Goal: Task Accomplishment & Management: Complete application form

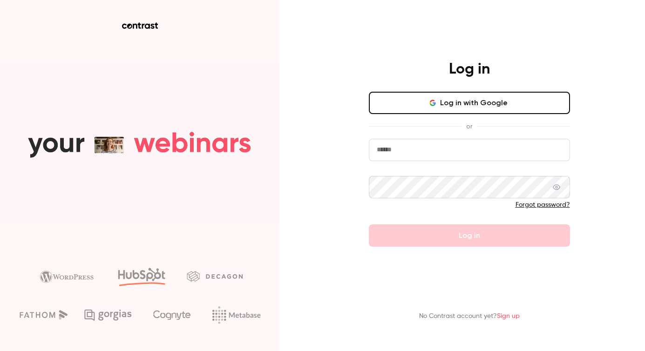
click at [439, 99] on button "Log in with Google" at bounding box center [469, 103] width 201 height 22
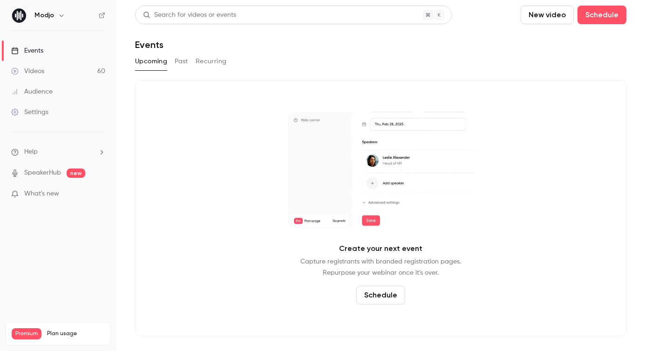
click at [183, 63] on button "Past" at bounding box center [182, 61] width 14 height 15
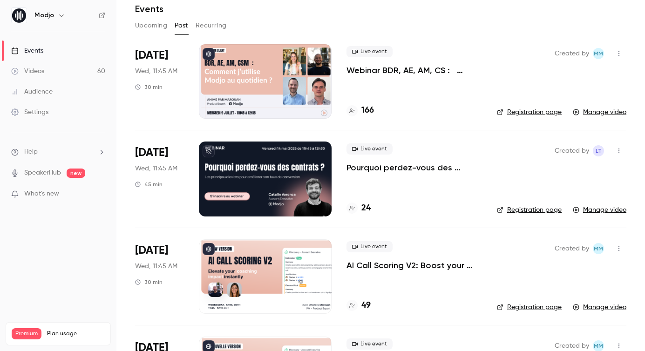
scroll to position [49, 0]
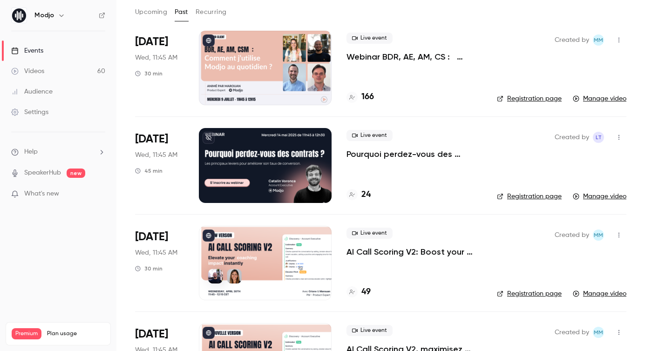
click at [268, 159] on div at bounding box center [265, 165] width 133 height 74
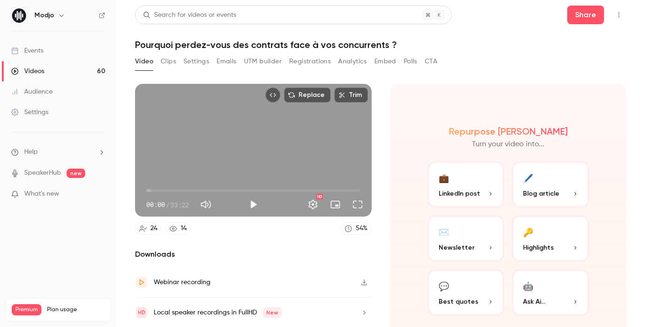
click at [310, 60] on button "Registrations" at bounding box center [309, 61] width 41 height 15
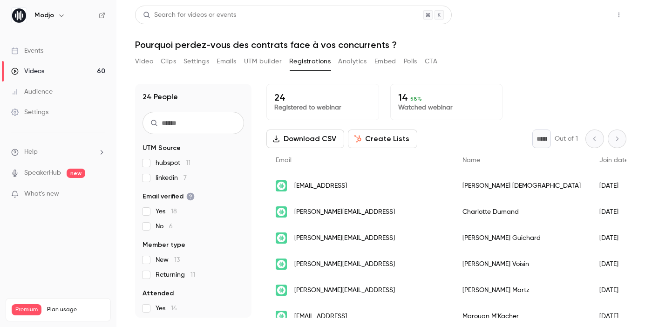
click at [581, 17] on button "Share" at bounding box center [585, 15] width 37 height 19
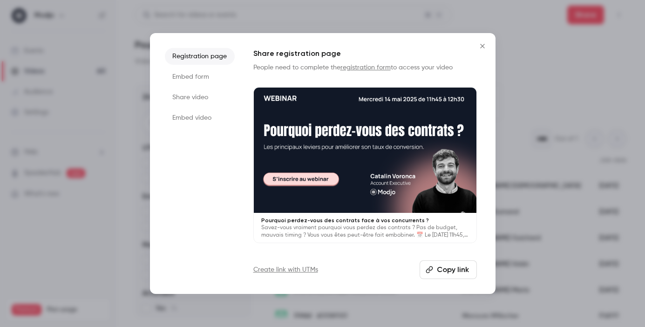
click at [378, 66] on link "registration form" at bounding box center [365, 67] width 50 height 7
click at [460, 272] on button "Copy link" at bounding box center [447, 269] width 57 height 19
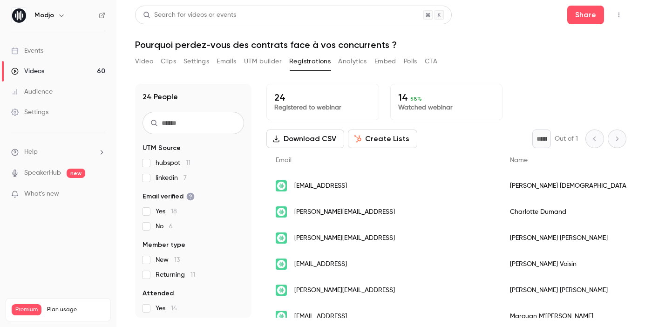
click at [46, 49] on link "Events" at bounding box center [58, 51] width 116 height 20
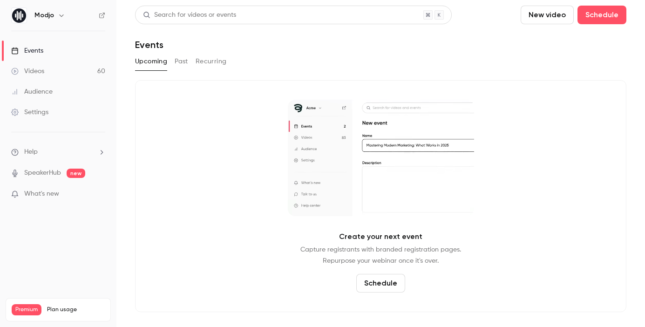
drag, startPoint x: 553, startPoint y: 20, endPoint x: 475, endPoint y: 85, distance: 101.5
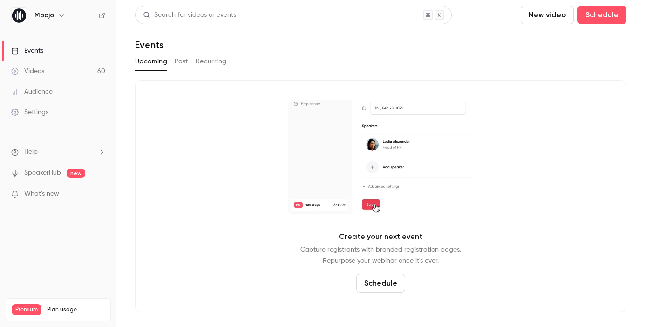
click at [476, 85] on div "Search for videos or events New video Schedule Events Upcoming Past Recurring C…" at bounding box center [380, 159] width 491 height 306
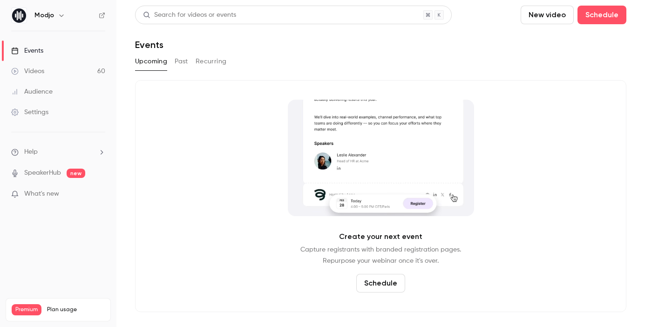
click at [50, 47] on link "Events" at bounding box center [58, 51] width 116 height 20
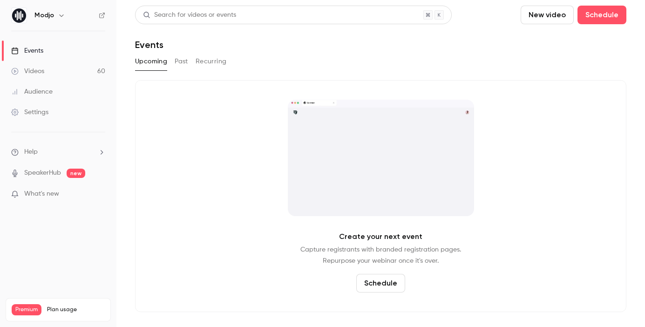
click at [185, 68] on button "Past" at bounding box center [182, 61] width 14 height 15
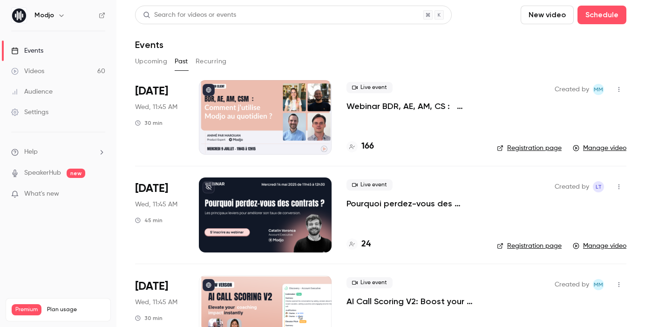
click at [542, 148] on link "Registration page" at bounding box center [529, 147] width 65 height 9
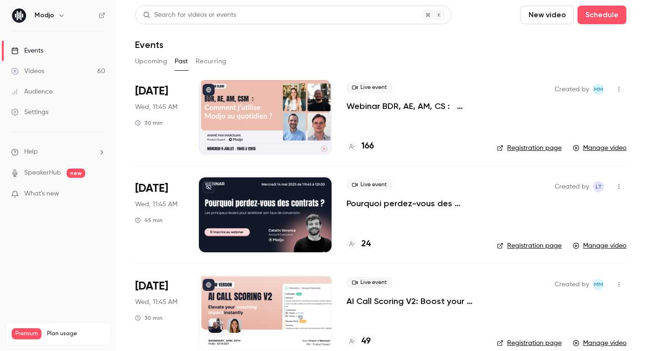
click at [45, 53] on link "Events" at bounding box center [58, 51] width 116 height 20
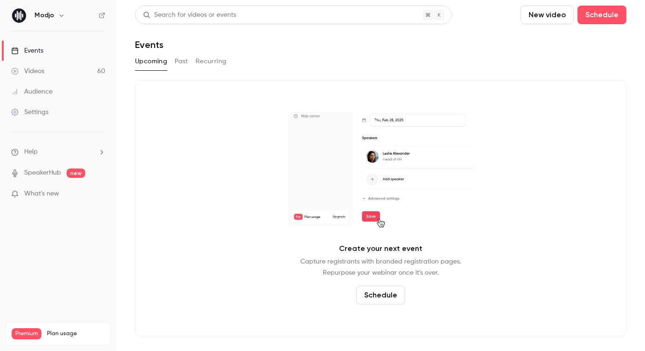
click at [143, 59] on button "Upcoming" at bounding box center [151, 61] width 32 height 15
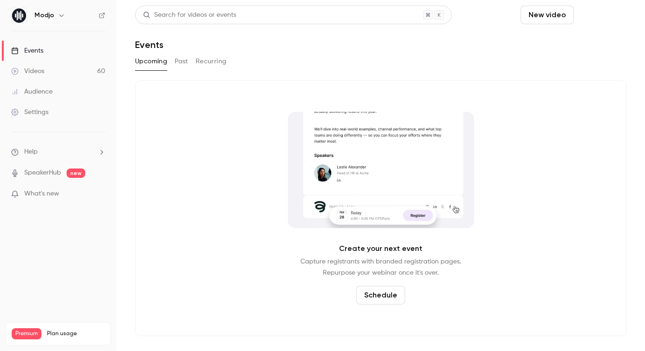
click at [607, 14] on button "Schedule" at bounding box center [601, 15] width 49 height 19
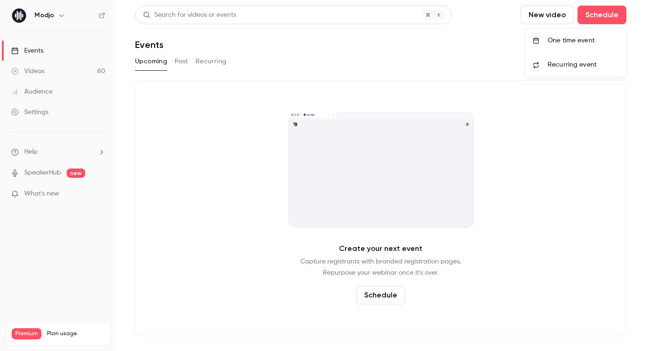
click at [588, 42] on div "One time event" at bounding box center [583, 40] width 71 height 9
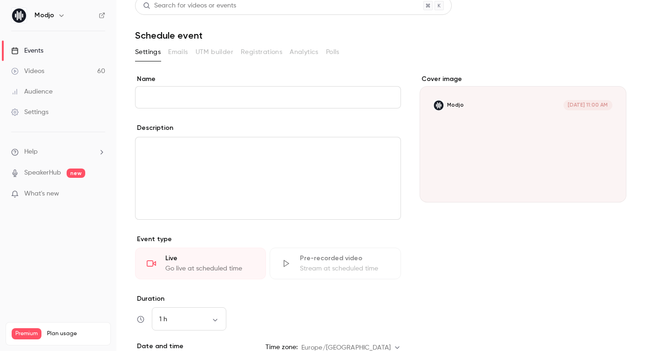
scroll to position [10, 0]
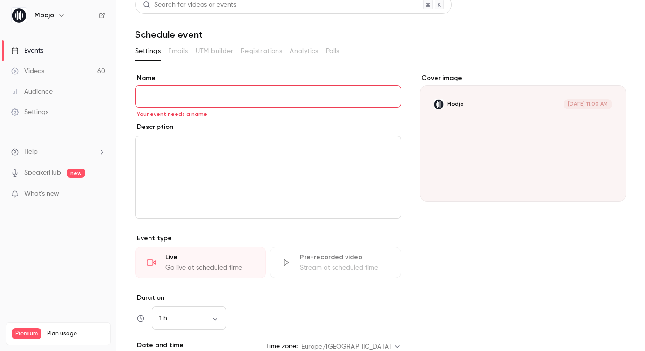
click at [161, 101] on input "Name" at bounding box center [268, 96] width 266 height 22
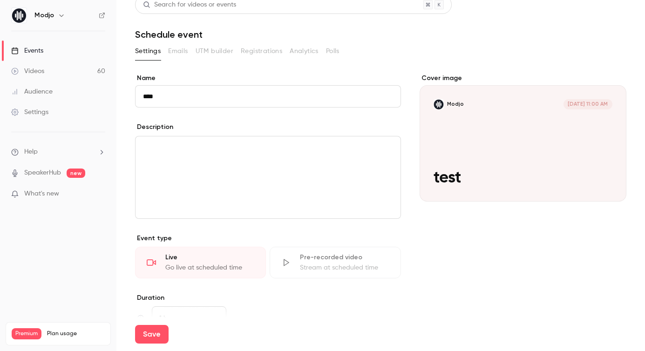
type input "****"
click at [164, 191] on div "editor" at bounding box center [267, 177] width 265 height 82
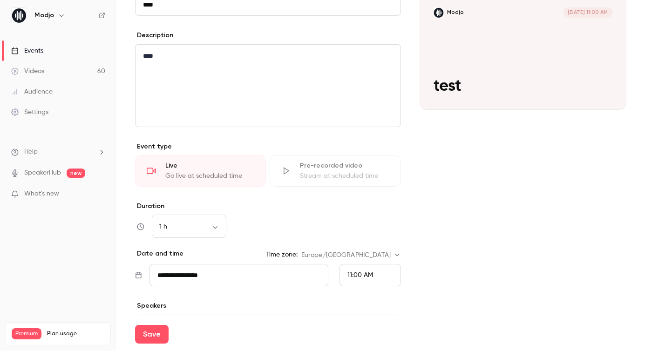
scroll to position [110, 0]
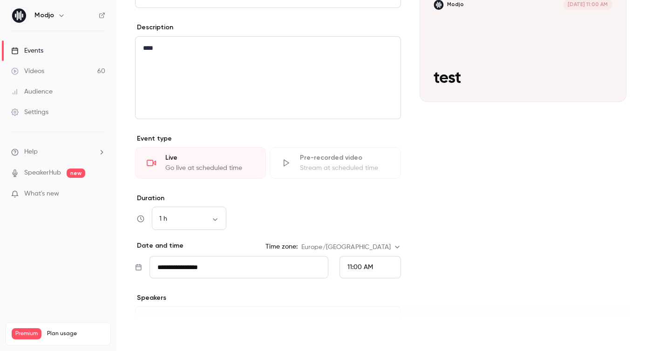
click at [159, 326] on button "Save" at bounding box center [152, 334] width 34 height 19
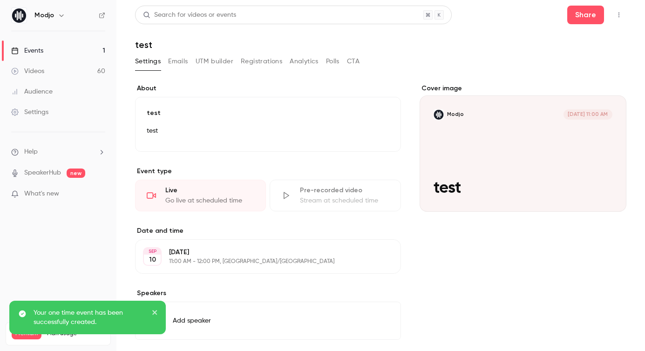
click at [258, 64] on button "Registrations" at bounding box center [261, 61] width 41 height 15
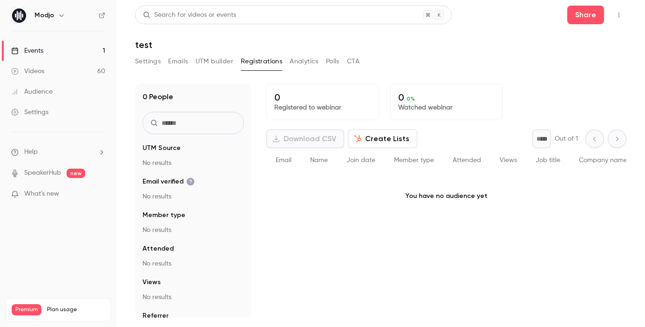
click at [619, 15] on icon "button" at bounding box center [618, 15] width 7 height 7
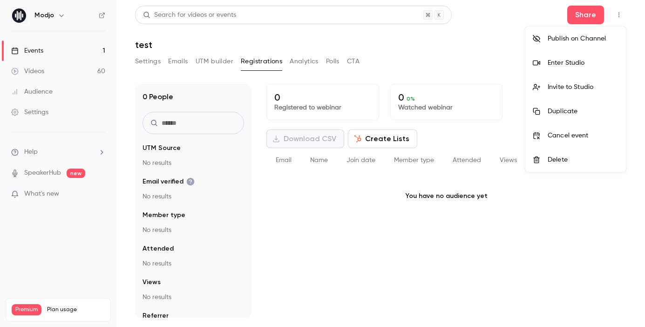
click at [619, 15] on div at bounding box center [322, 163] width 645 height 327
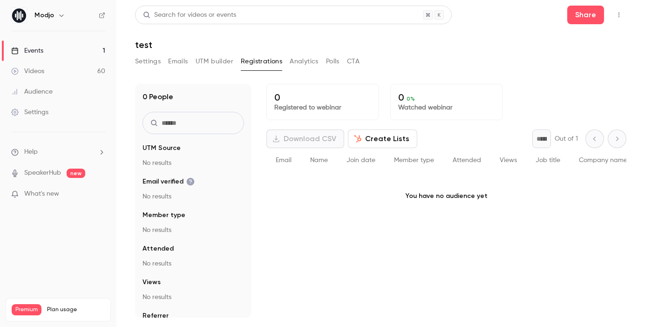
click at [305, 62] on button "Analytics" at bounding box center [304, 61] width 29 height 15
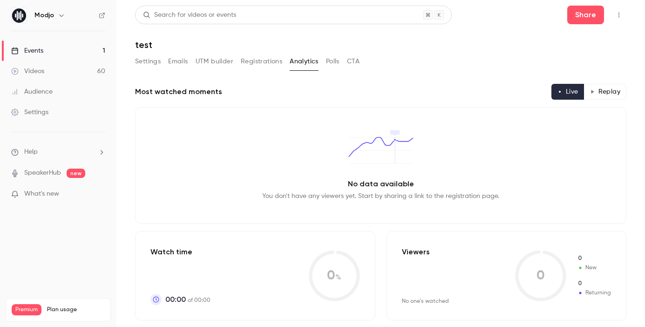
click at [357, 62] on button "CTA" at bounding box center [353, 61] width 13 height 15
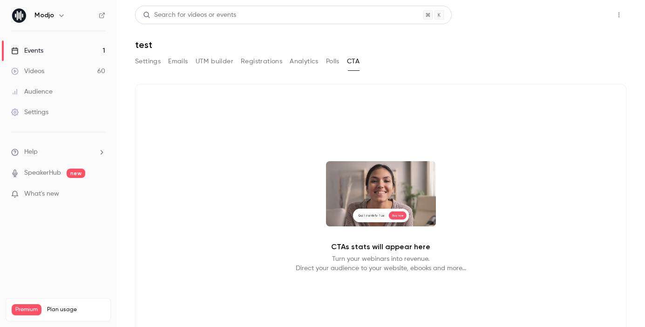
click at [593, 14] on button "Share" at bounding box center [585, 15] width 37 height 19
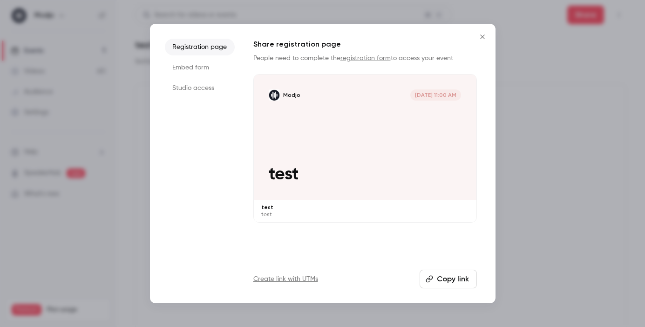
click at [370, 56] on link "registration form" at bounding box center [365, 58] width 50 height 7
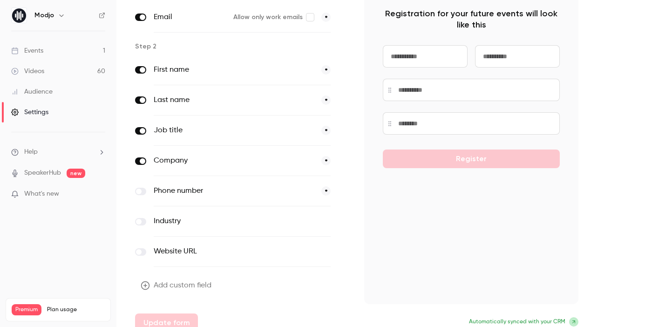
scroll to position [101, 0]
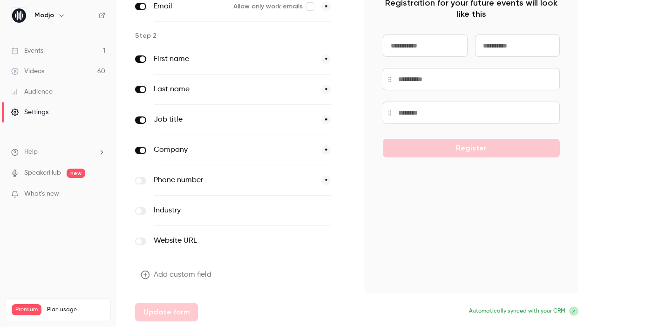
click at [147, 275] on icon "button" at bounding box center [145, 274] width 9 height 9
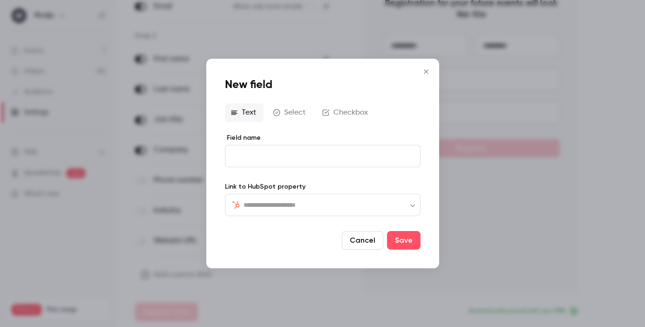
click at [297, 110] on button "Select" at bounding box center [290, 112] width 46 height 19
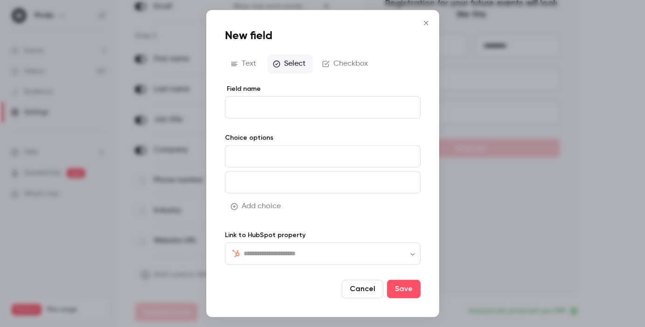
click at [332, 110] on input "Field name" at bounding box center [323, 107] width 196 height 22
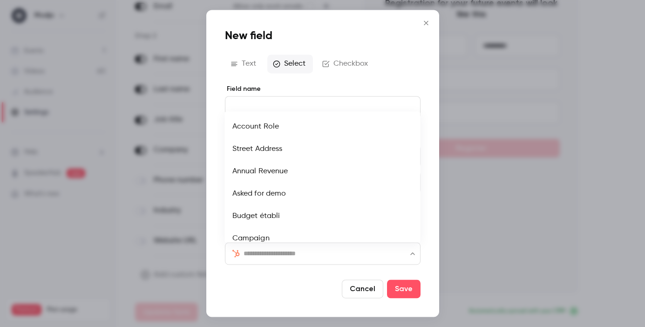
click at [248, 254] on input "text" at bounding box center [327, 253] width 169 height 11
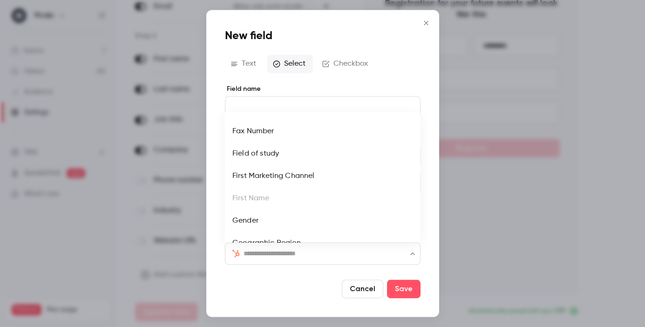
scroll to position [151, 0]
click at [219, 194] on div "New field Text Select Checkbox Field name Choice options Add choice Link to Hub…" at bounding box center [322, 163] width 233 height 307
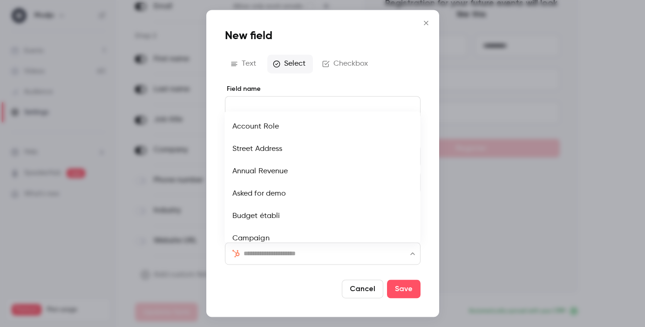
click at [274, 255] on input "text" at bounding box center [327, 253] width 169 height 11
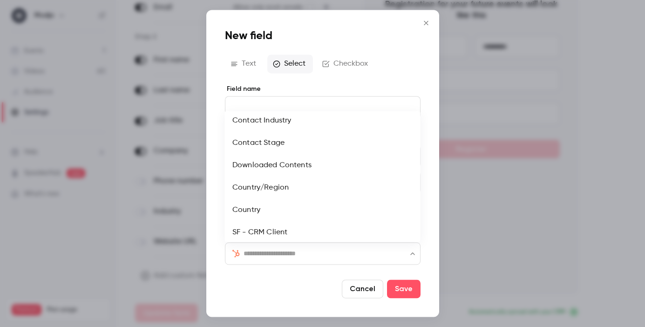
scroll to position [101, 0]
click at [426, 20] on icon "Close" at bounding box center [425, 22] width 11 height 7
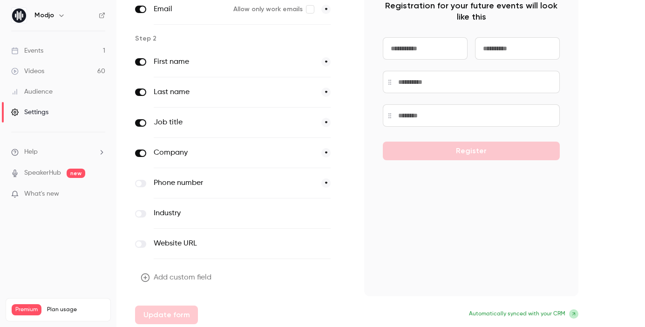
scroll to position [101, 0]
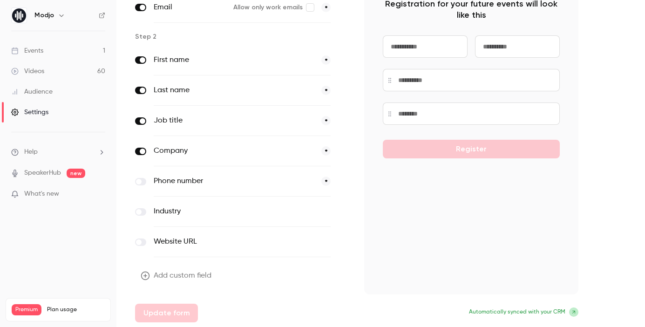
click at [201, 275] on button "Add custom field" at bounding box center [177, 275] width 84 height 19
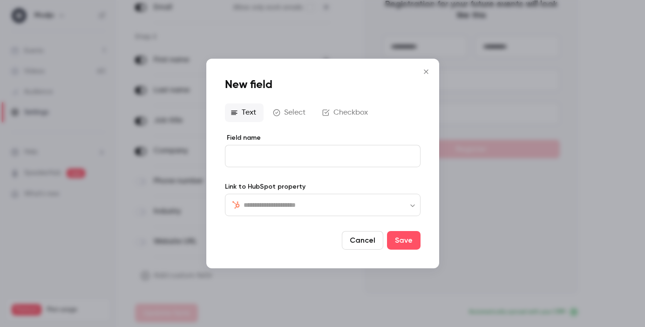
click at [258, 206] on input "text" at bounding box center [327, 204] width 169 height 11
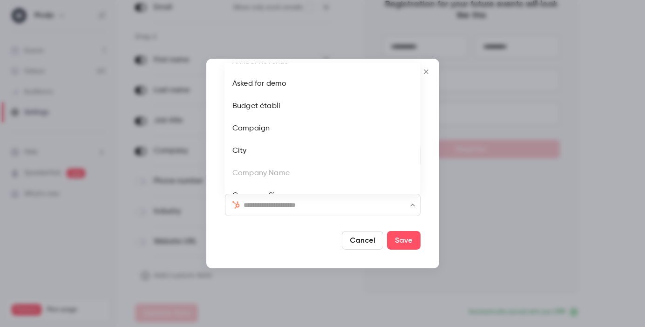
scroll to position [0, 0]
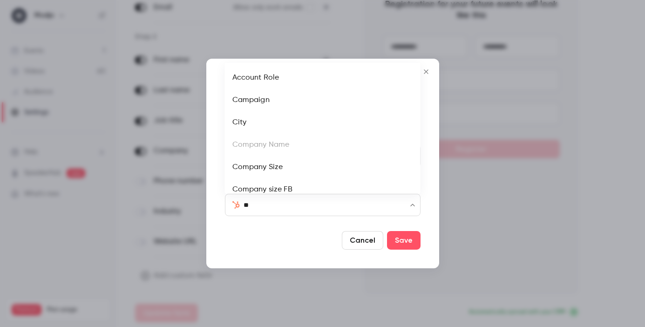
type input "***"
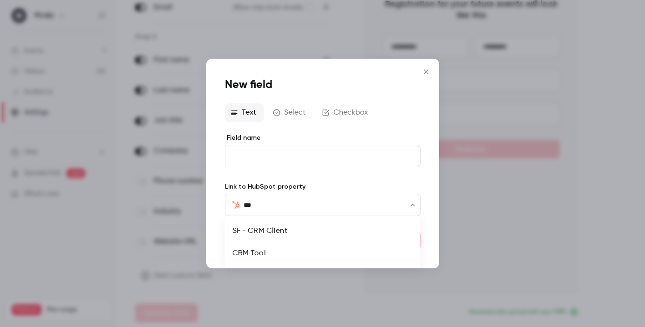
click at [271, 250] on li "CRM Tool" at bounding box center [323, 253] width 196 height 22
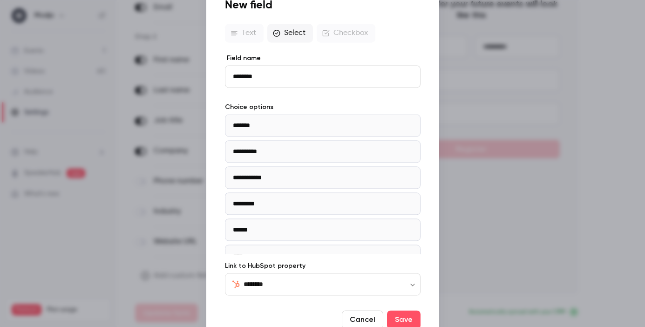
click at [254, 81] on input "********" at bounding box center [323, 76] width 196 height 22
type input "**********"
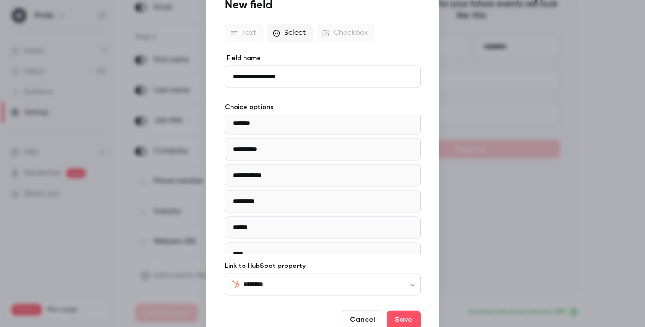
click at [357, 319] on button "Cancel" at bounding box center [362, 320] width 41 height 19
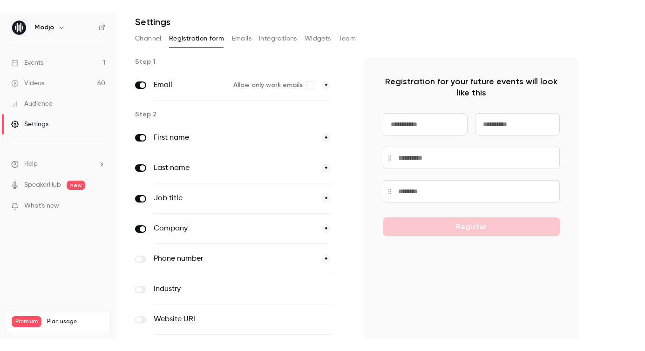
scroll to position [0, 0]
